Goal: Find specific page/section: Find specific page/section

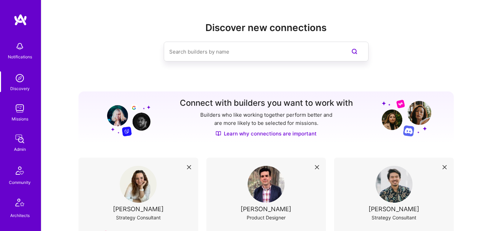
click at [304, 53] on input at bounding box center [252, 51] width 166 height 17
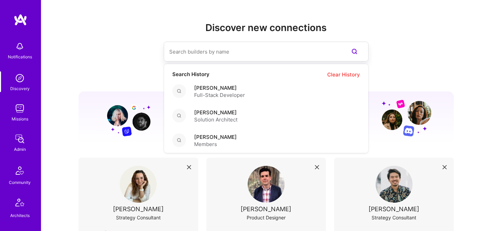
type input "s"
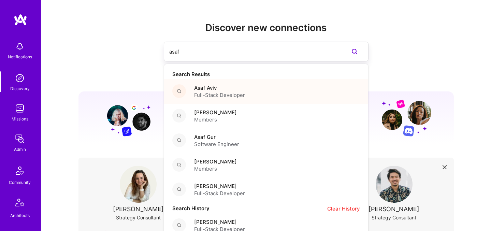
type input "asaf"
click at [294, 90] on div "Asaf Aviv Full-Stack Developer" at bounding box center [266, 91] width 204 height 25
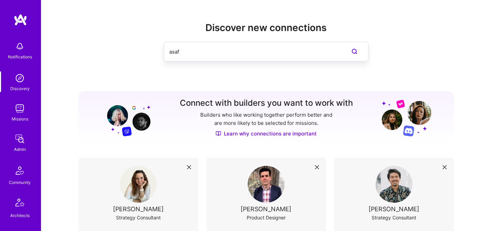
click at [199, 53] on input "asaf" at bounding box center [252, 51] width 166 height 17
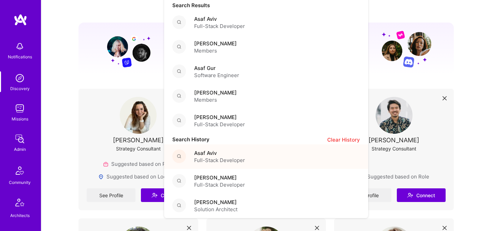
scroll to position [70, 0]
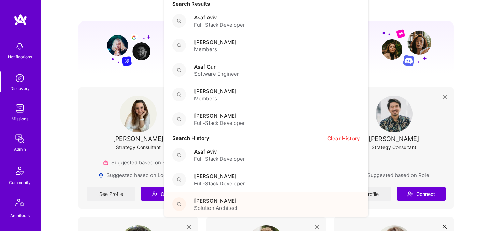
type input "asaf"
click at [257, 200] on div "Asaf Zamir Solution Architect" at bounding box center [266, 204] width 204 height 25
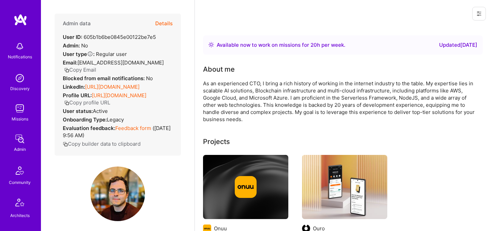
click at [476, 16] on icon at bounding box center [478, 13] width 5 height 5
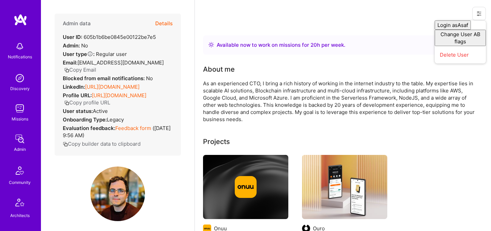
click at [374, 68] on div "About me" at bounding box center [339, 69] width 273 height 10
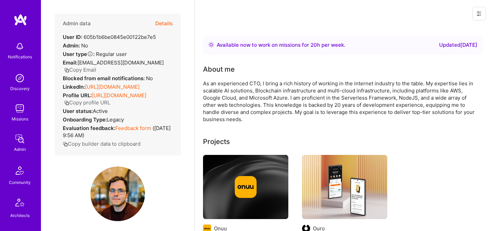
click at [474, 13] on button at bounding box center [479, 14] width 14 height 14
click at [100, 99] on link "[URL][DOMAIN_NAME]" at bounding box center [119, 95] width 55 height 6
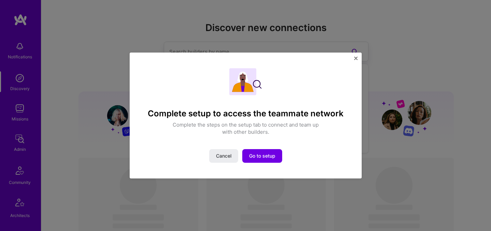
click at [357, 59] on div "Complete setup to access the teammate network Complete the steps on the setup t…" at bounding box center [246, 116] width 232 height 126
click at [356, 61] on button "Close" at bounding box center [355, 60] width 3 height 7
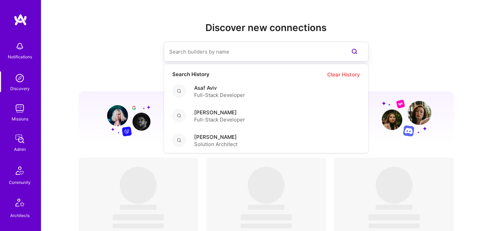
click at [292, 50] on input at bounding box center [252, 51] width 166 height 17
click at [255, 98] on div "Asaf Aviv Full-Stack Developer" at bounding box center [266, 91] width 204 height 25
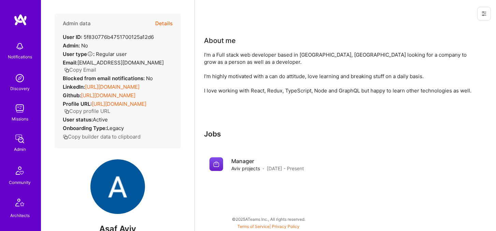
click at [114, 107] on link "[URL][DOMAIN_NAME]" at bounding box center [119, 104] width 55 height 6
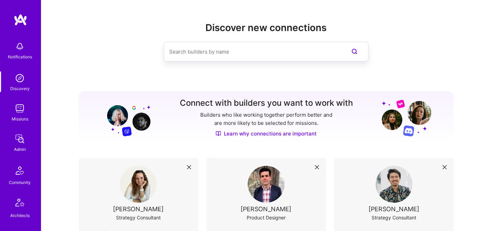
click at [192, 47] on input at bounding box center [252, 51] width 166 height 17
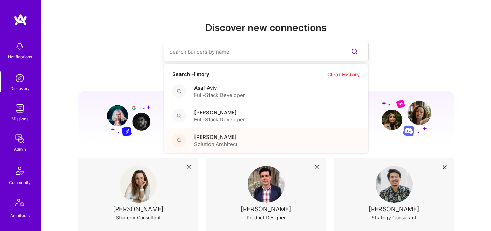
click at [231, 136] on span "[PERSON_NAME]" at bounding box center [215, 136] width 43 height 7
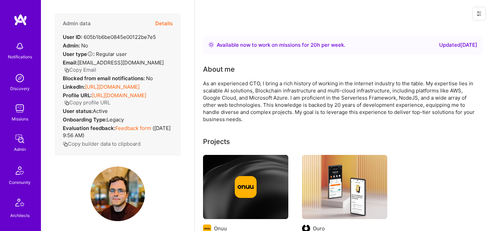
click at [108, 99] on link "[URL][DOMAIN_NAME]" at bounding box center [119, 95] width 55 height 6
